Goal: Task Accomplishment & Management: Manage account settings

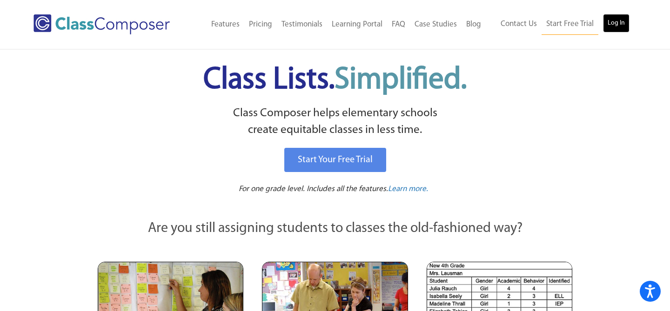
click at [620, 22] on link "Log In" at bounding box center [616, 23] width 27 height 19
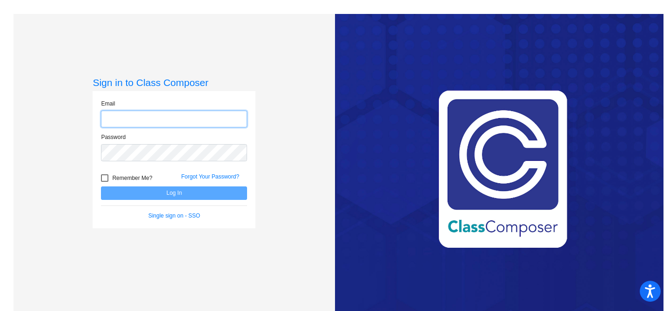
click at [184, 121] on input "email" at bounding box center [174, 119] width 146 height 17
type input "[EMAIL_ADDRESS][DOMAIN_NAME]"
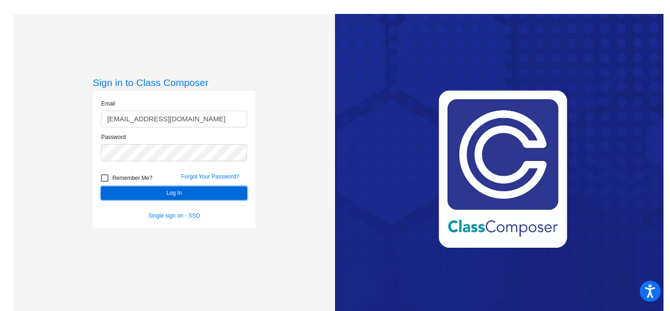
click at [195, 192] on button "Log In" at bounding box center [174, 193] width 146 height 13
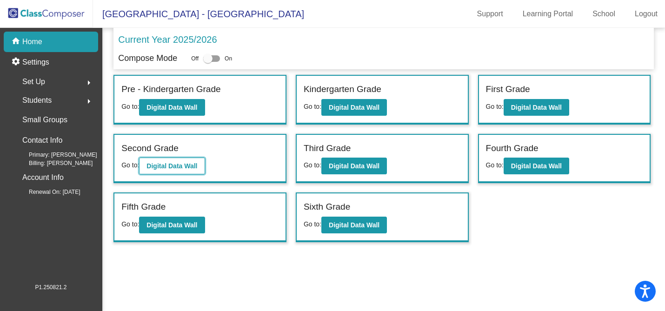
click at [177, 165] on b "Digital Data Wall" at bounding box center [172, 165] width 51 height 7
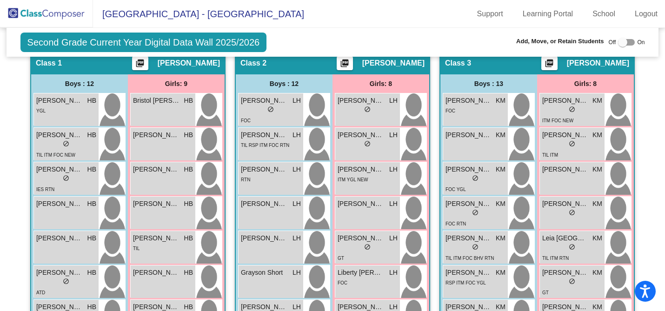
scroll to position [247, 0]
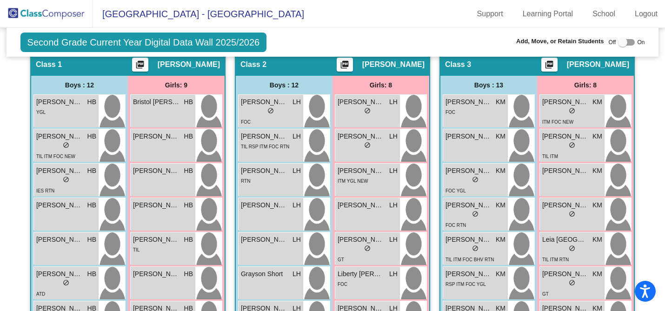
click at [621, 42] on div at bounding box center [622, 42] width 9 height 9
checkbox input "true"
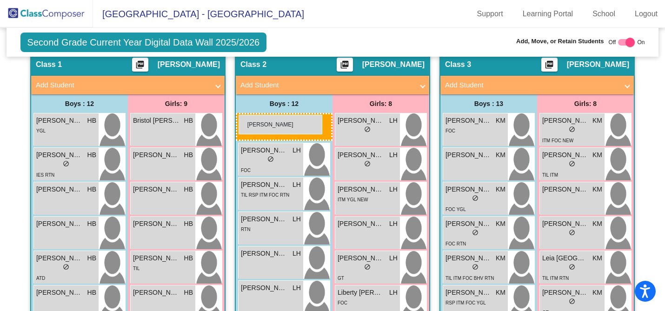
drag, startPoint x: 68, startPoint y: 165, endPoint x: 239, endPoint y: 115, distance: 177.9
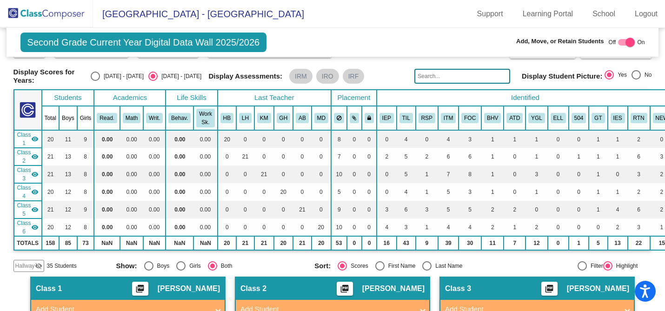
scroll to position [0, 0]
